Goal: Information Seeking & Learning: Learn about a topic

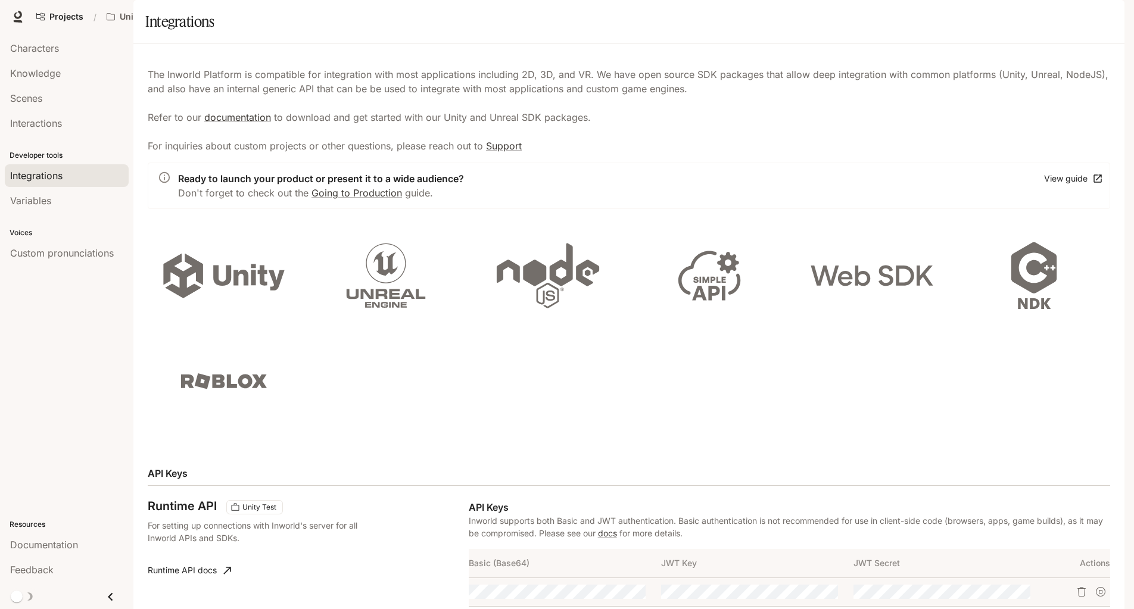
click at [42, 173] on span "Integrations" at bounding box center [36, 176] width 52 height 14
click at [199, 559] on link "Runtime API docs" at bounding box center [189, 571] width 93 height 24
